Goal: Task Accomplishment & Management: Manage account settings

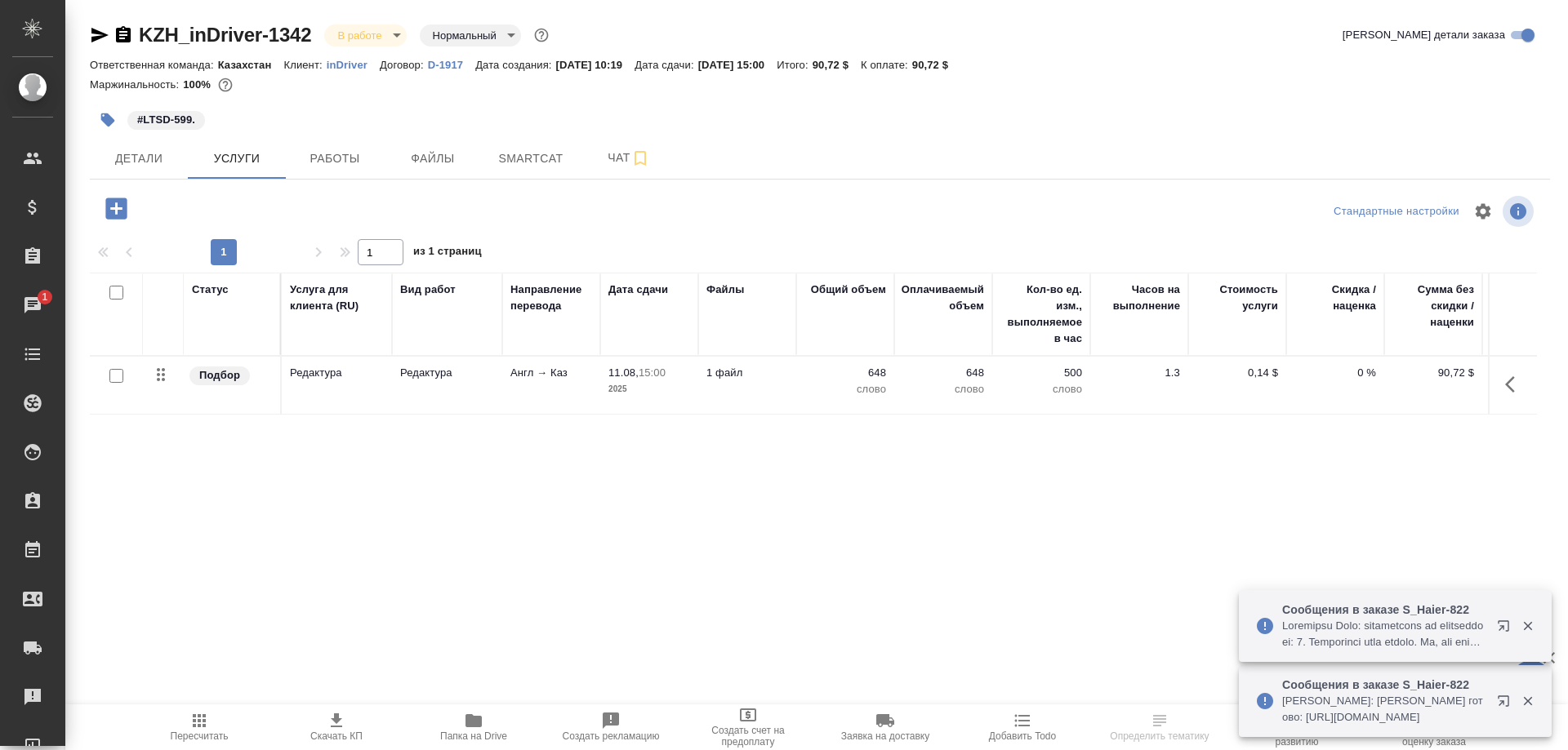
click at [1487, 625] on div at bounding box center [1515, 626] width 59 height 32
click at [1491, 626] on button "button" at bounding box center [1506, 629] width 39 height 39
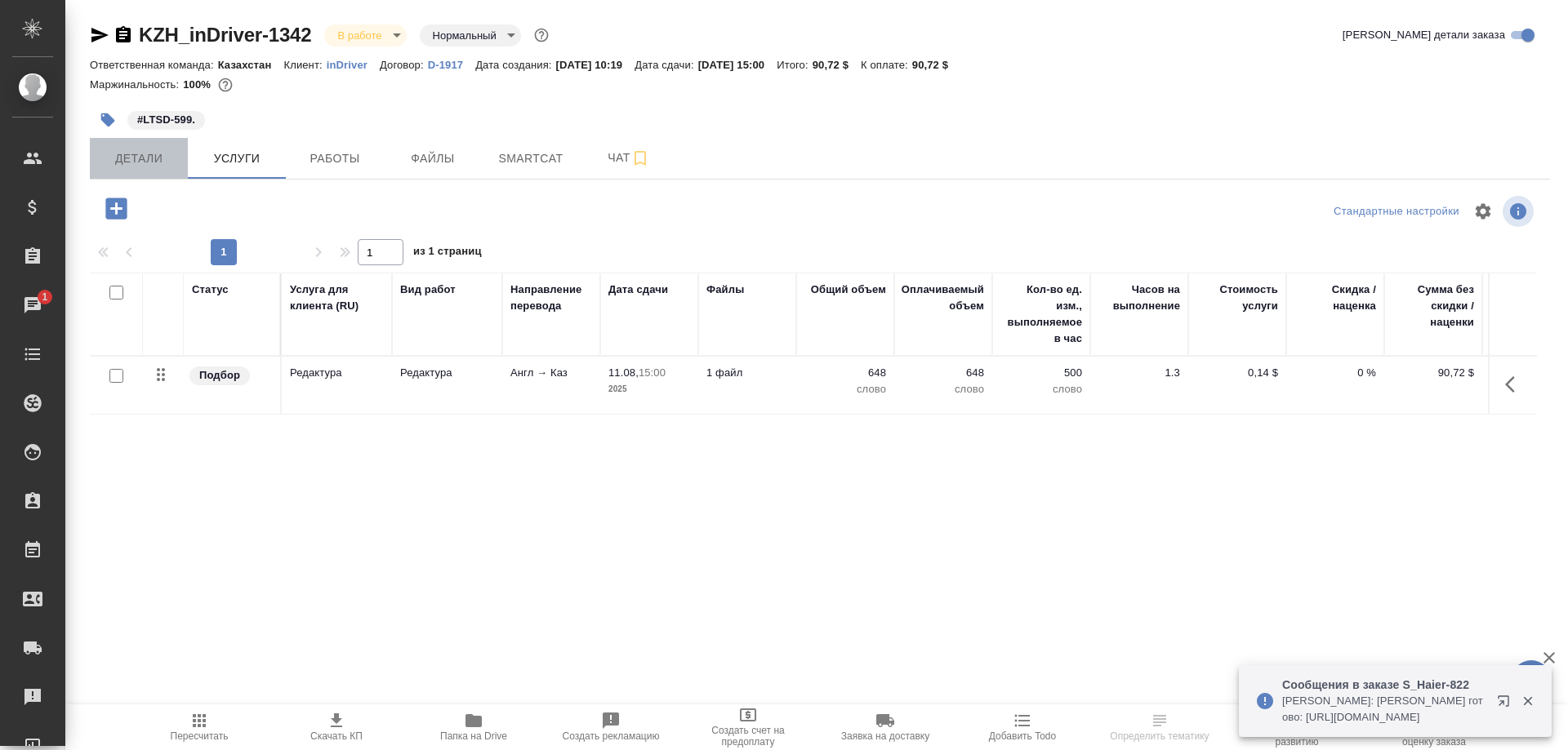
click at [138, 157] on span "Детали" at bounding box center [138, 159] width 79 height 21
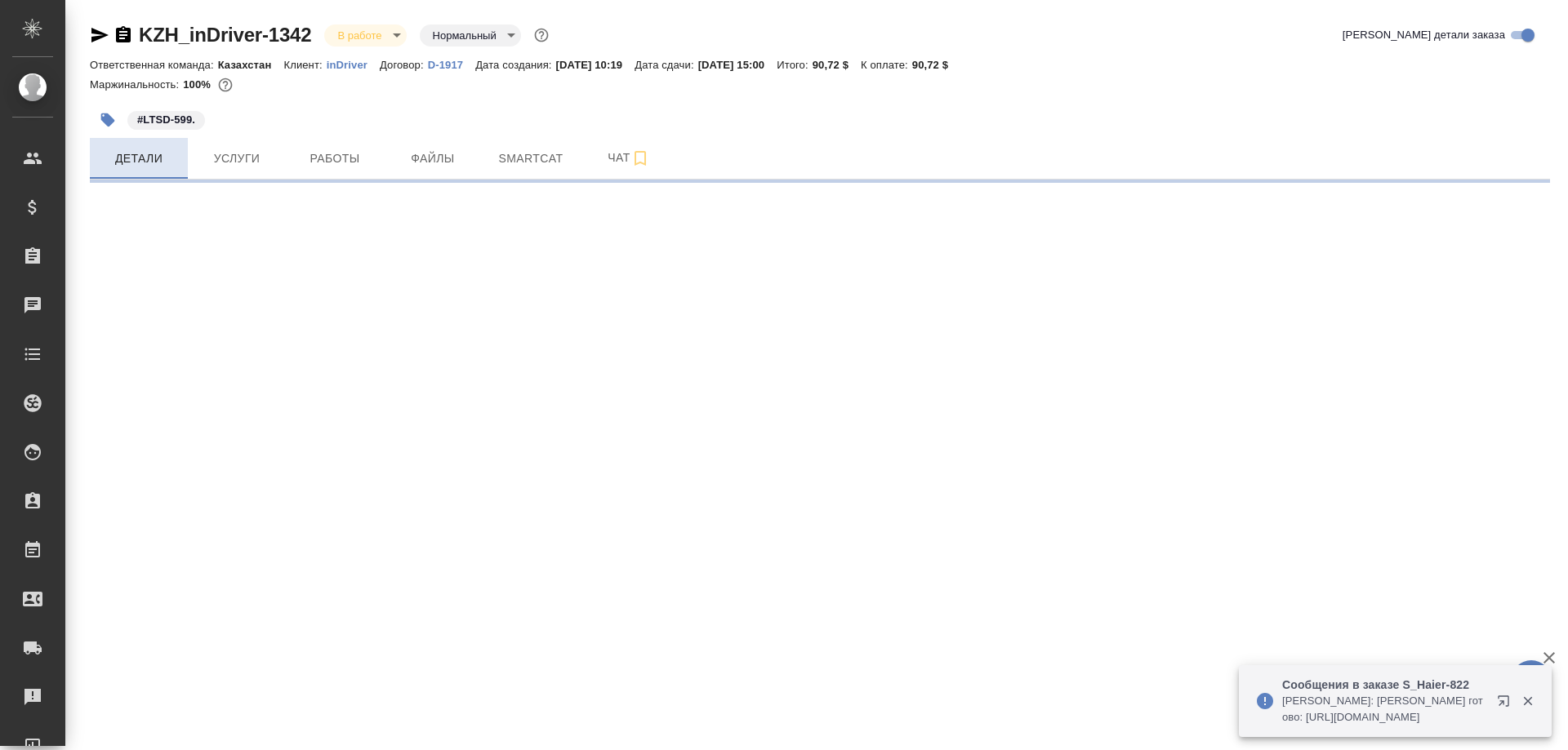
select select "RU"
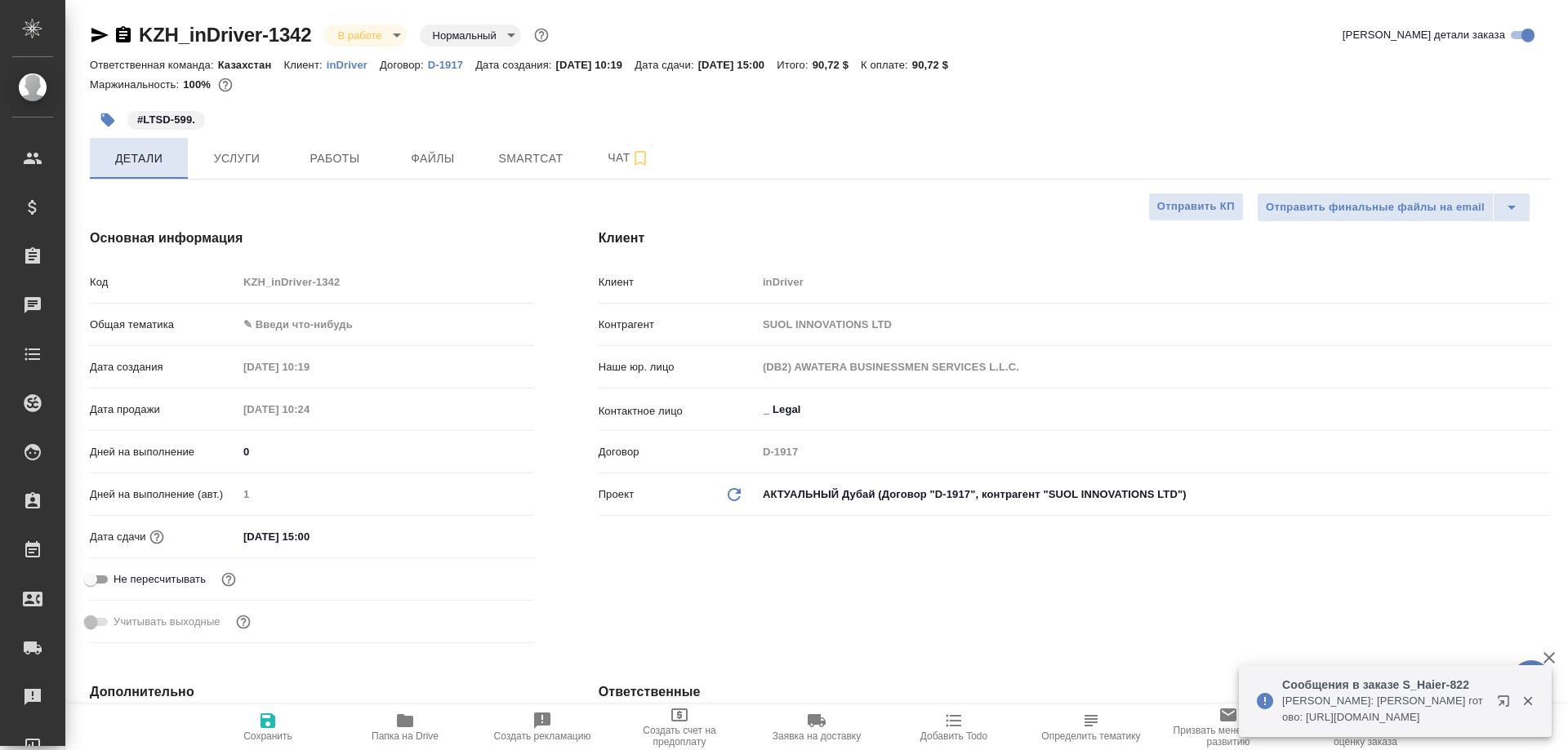
type textarea "x"
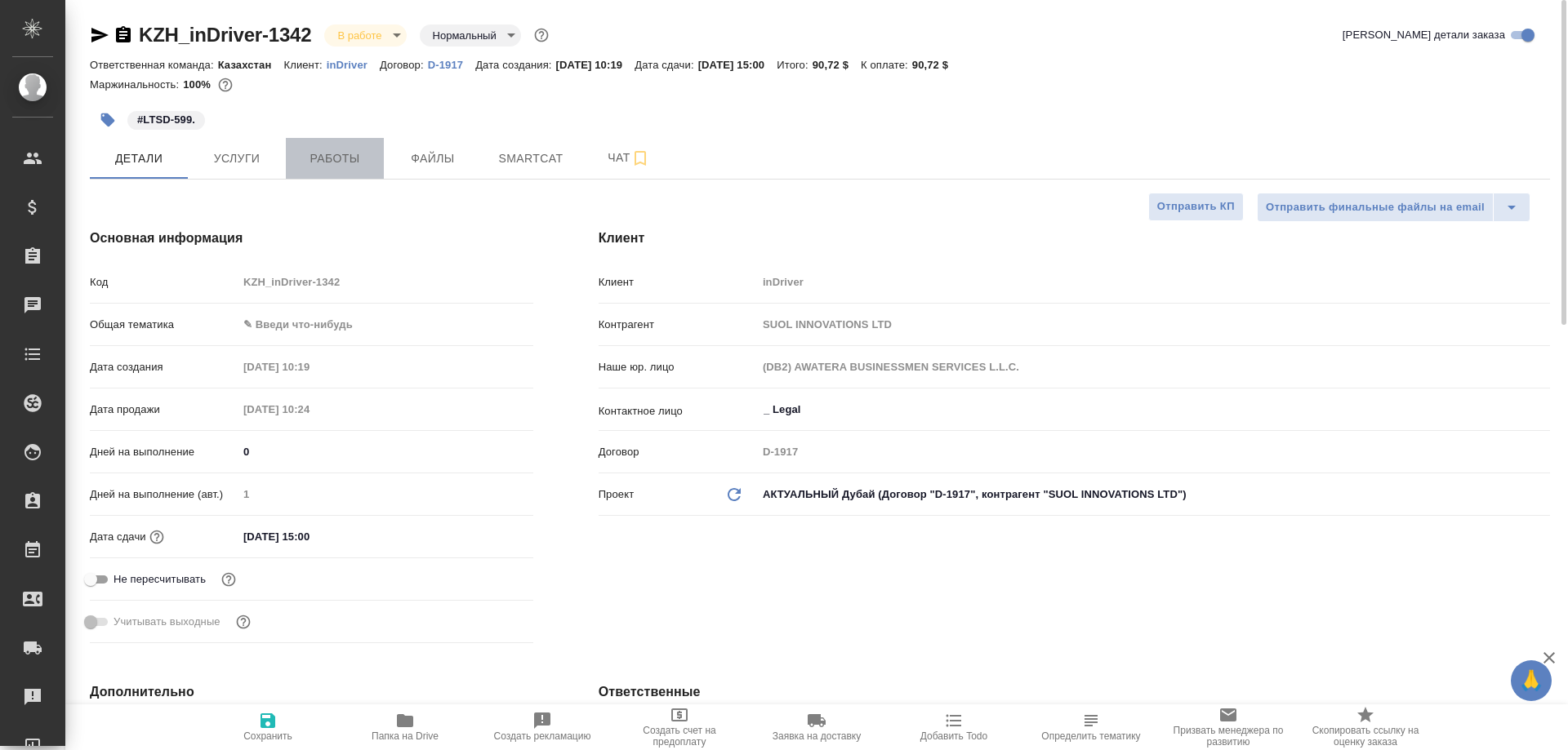
click at [327, 154] on span "Работы" at bounding box center [334, 159] width 79 height 21
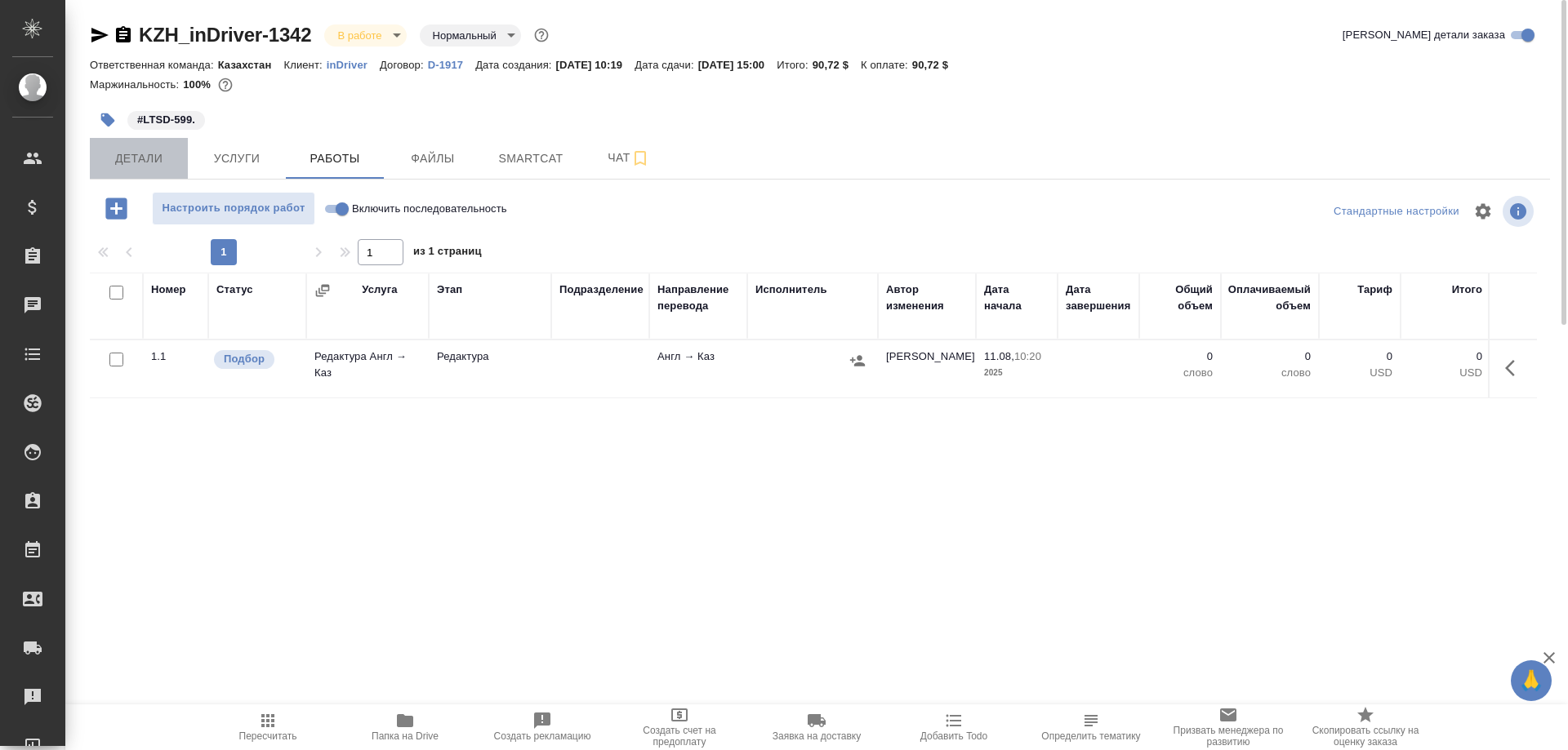
click at [152, 157] on span "Детали" at bounding box center [138, 159] width 79 height 21
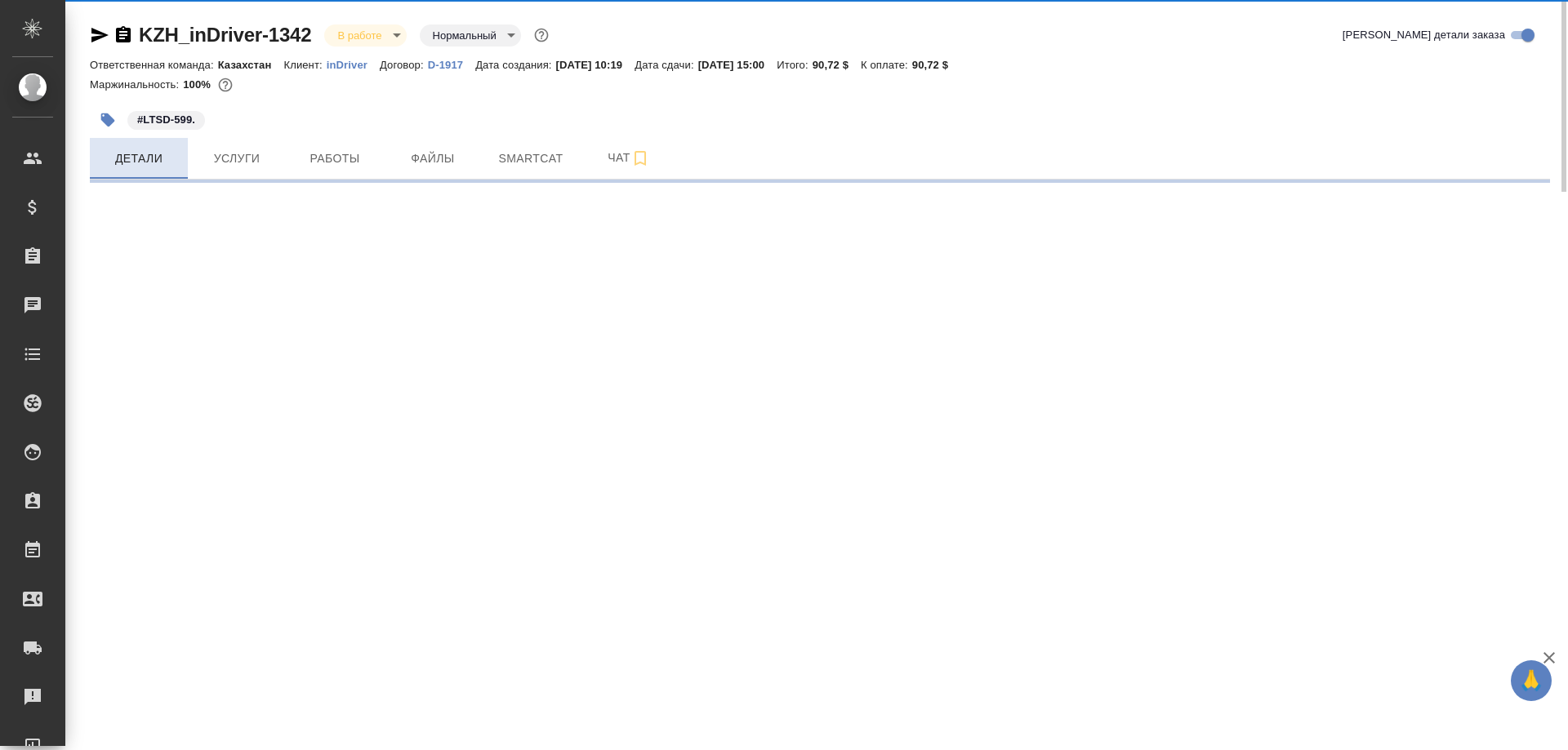
select select "RU"
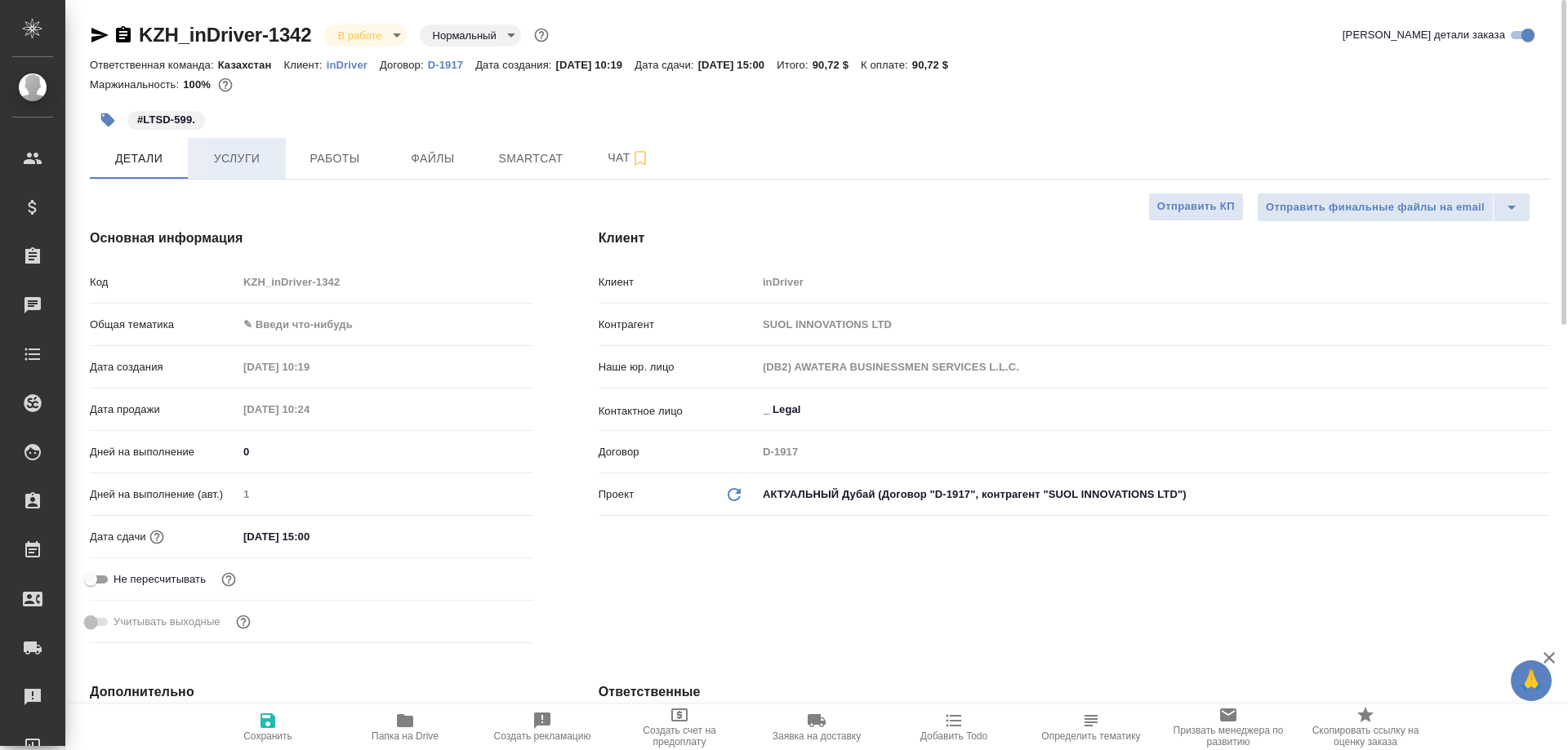
type textarea "x"
click at [391, 724] on span "Папка на Drive" at bounding box center [405, 726] width 117 height 31
type textarea "x"
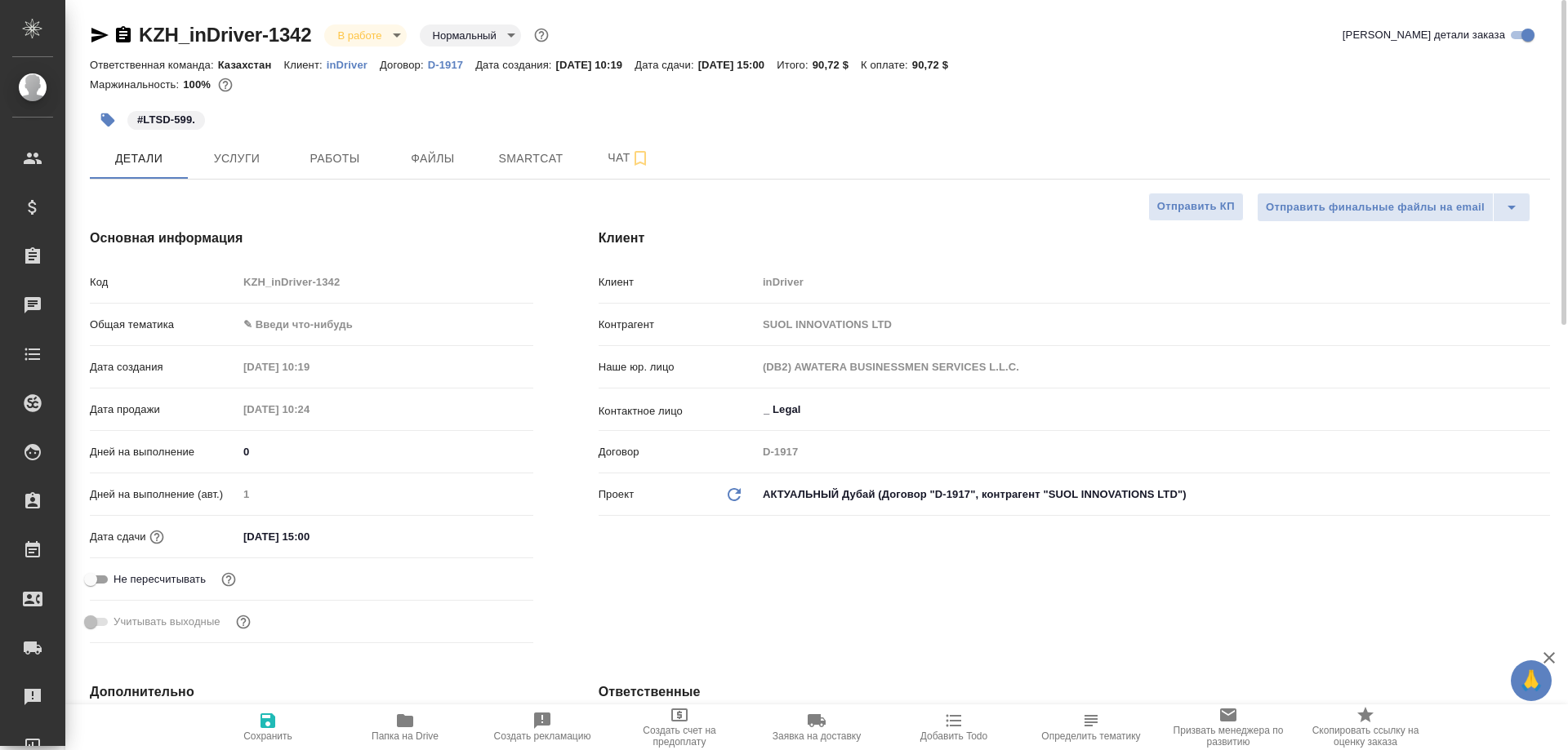
type textarea "x"
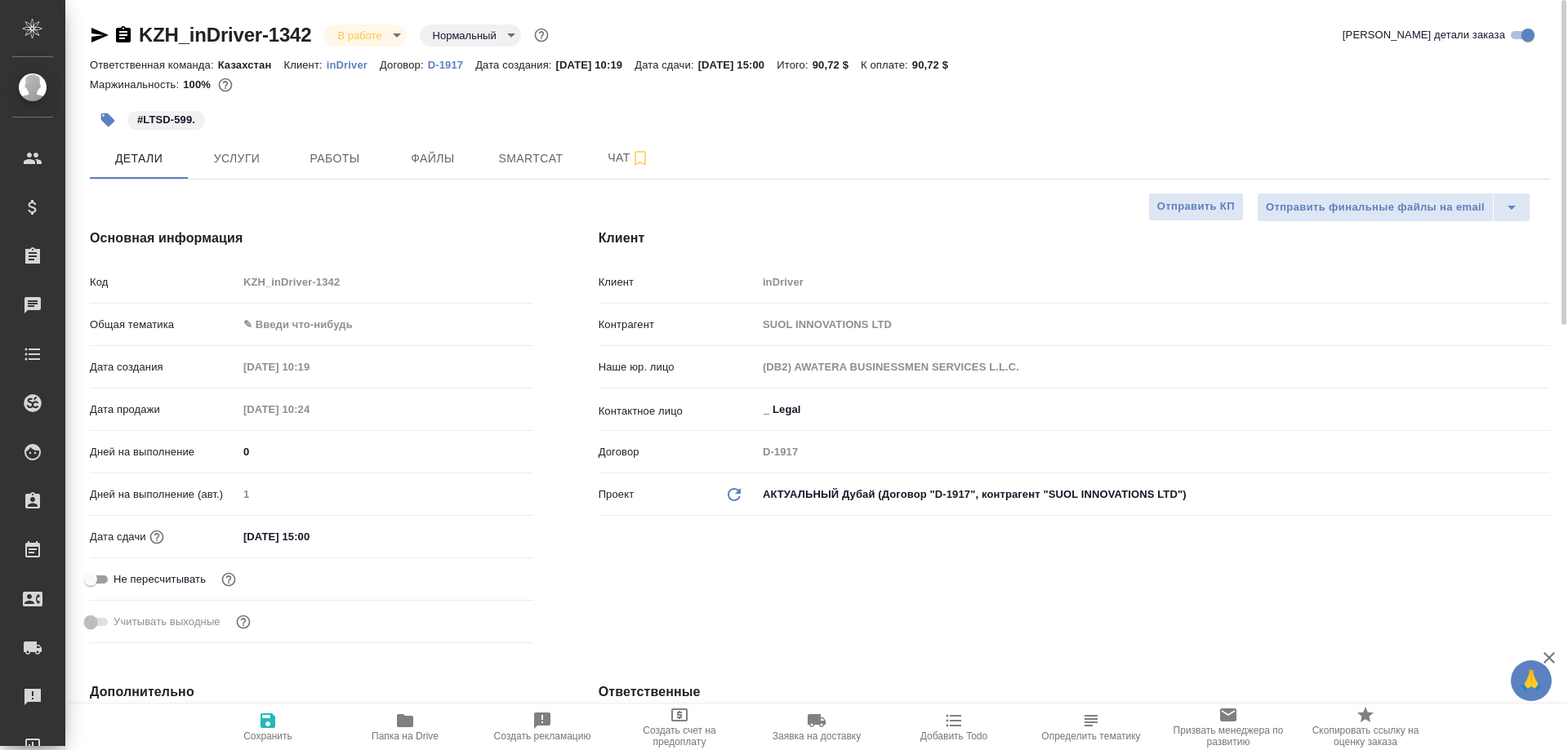
type textarea "x"
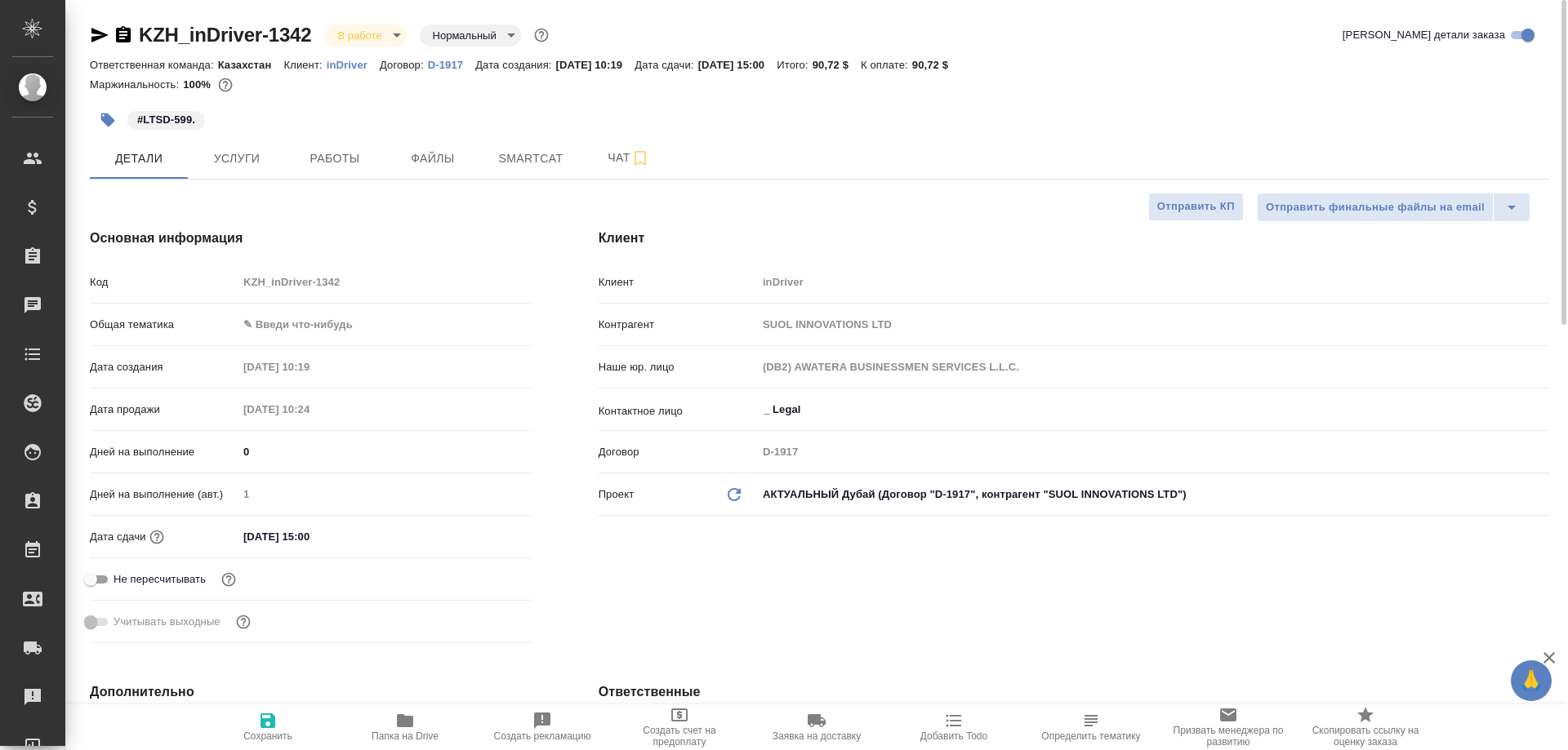
type textarea "x"
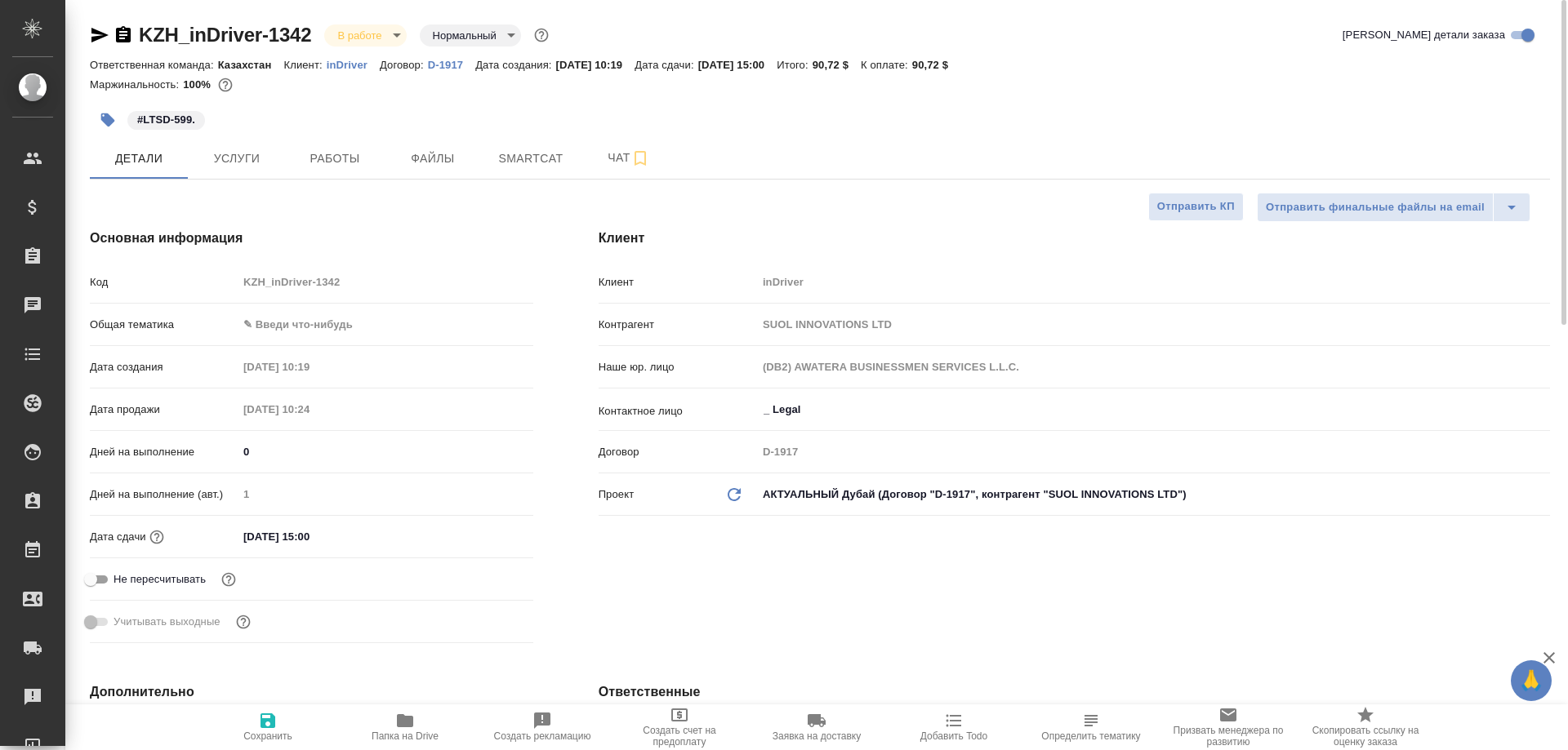
type textarea "x"
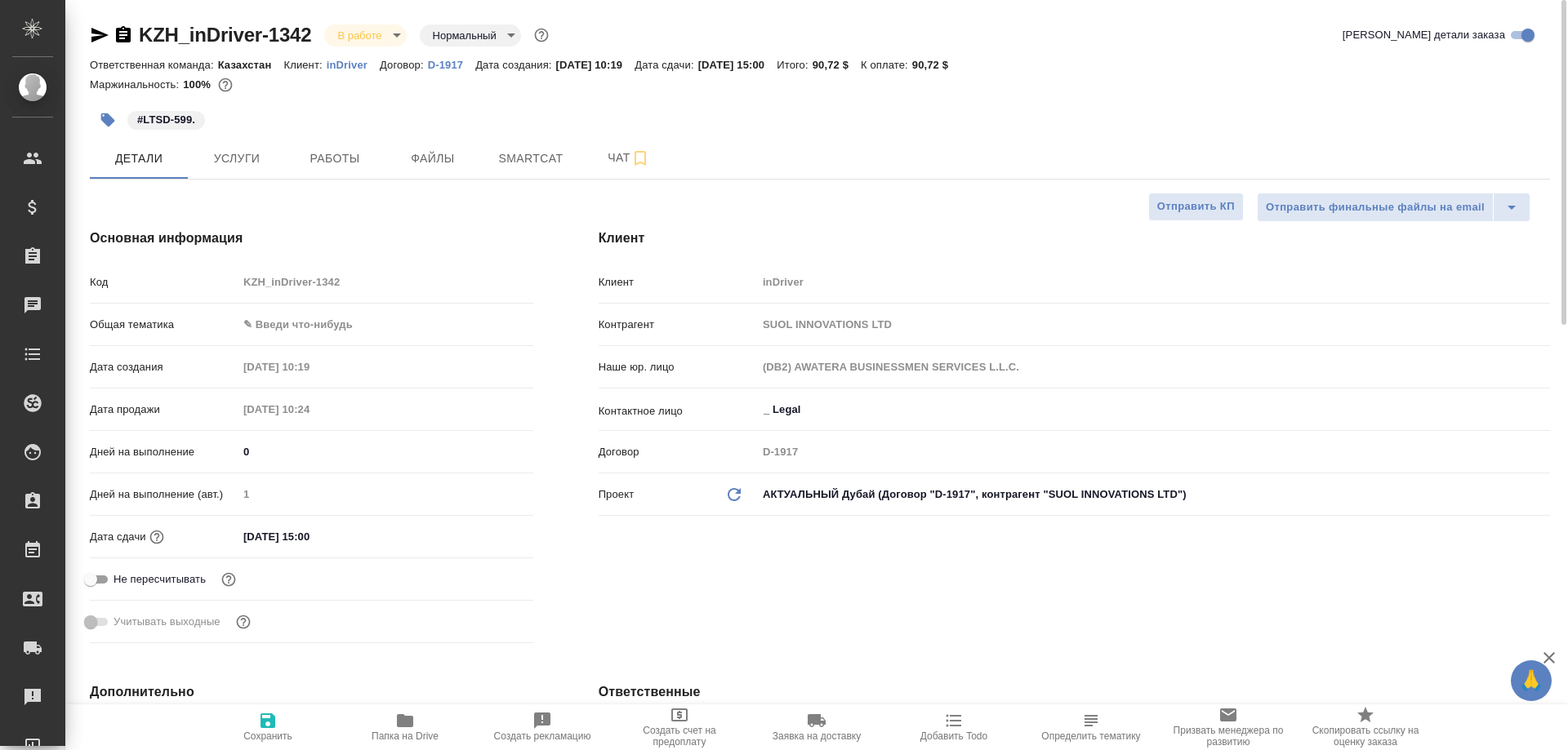
type textarea "x"
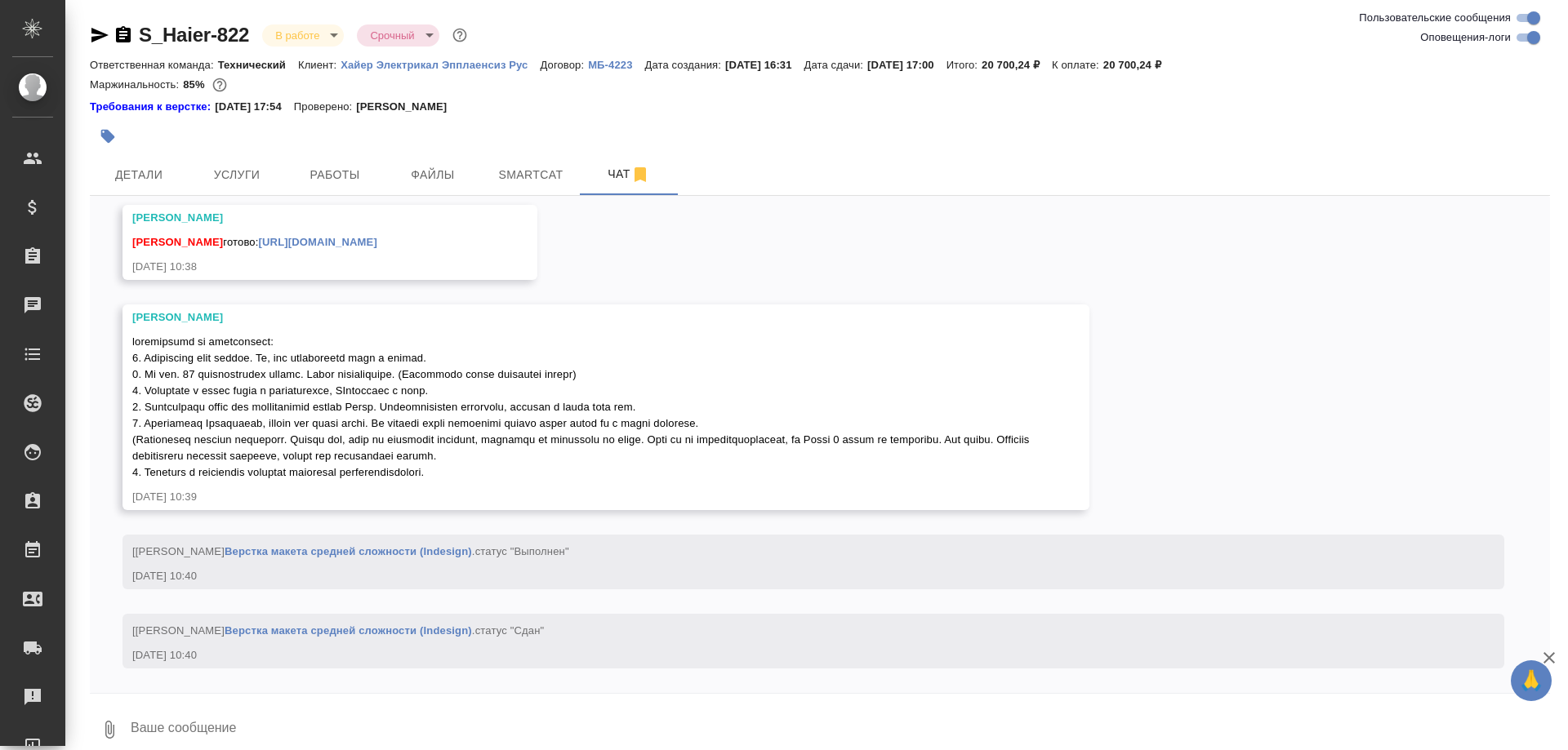
scroll to position [13422, 0]
